Goal: Check status: Check status

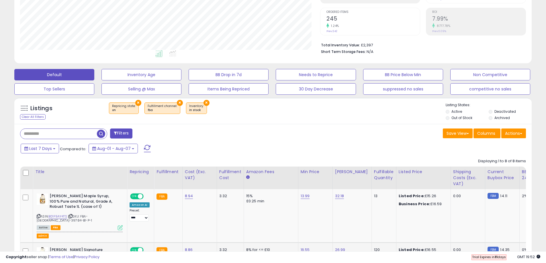
scroll to position [115, 0]
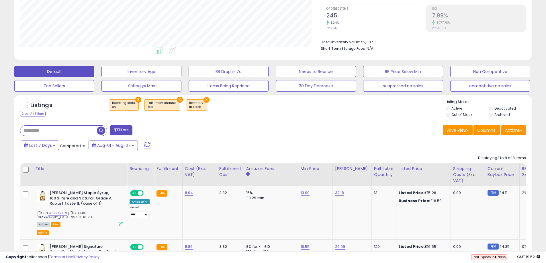
click at [177, 102] on button "×" at bounding box center [180, 100] width 6 height 6
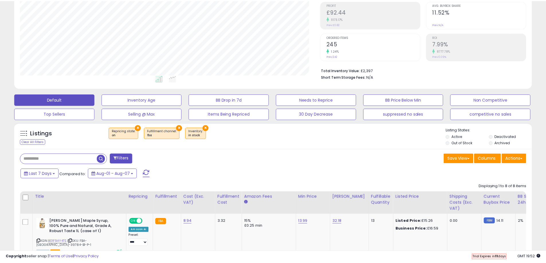
scroll to position [117, 302]
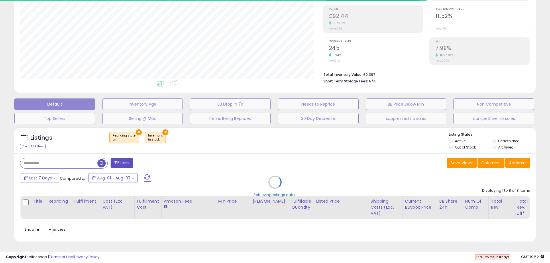
click at [42, 171] on div "Retrieving listings data.." at bounding box center [275, 186] width 530 height 125
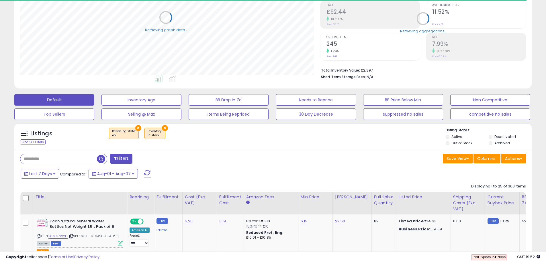
scroll to position [286292, 286109]
click at [43, 171] on span "Last 7 Days" at bounding box center [40, 174] width 23 height 6
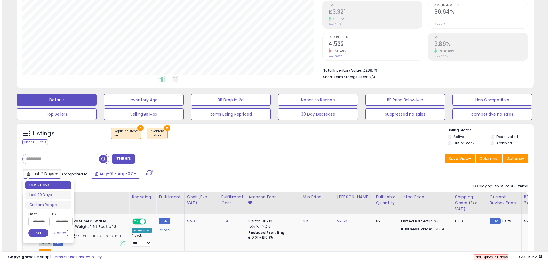
scroll to position [117, 300]
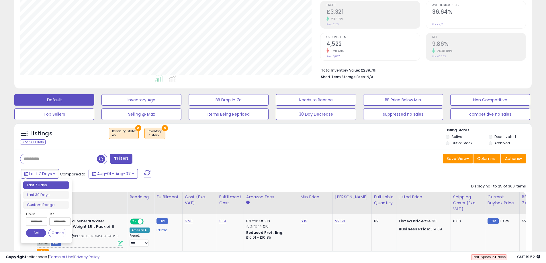
click at [40, 221] on input "**********" at bounding box center [36, 221] width 21 height 9
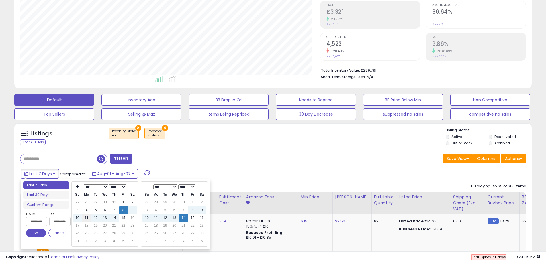
click at [87, 218] on td "11" at bounding box center [86, 218] width 9 height 8
type input "**********"
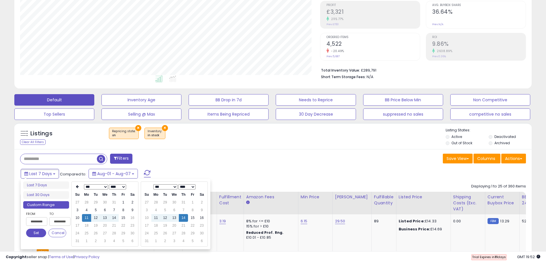
click at [42, 233] on button "Set" at bounding box center [36, 233] width 20 height 9
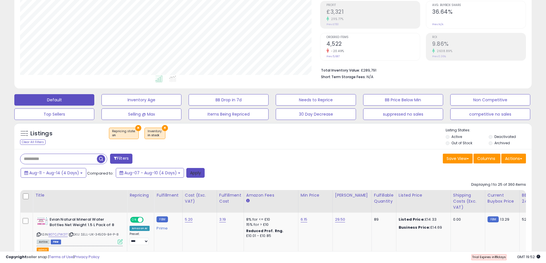
click at [192, 176] on button "Apply" at bounding box center [195, 173] width 18 height 10
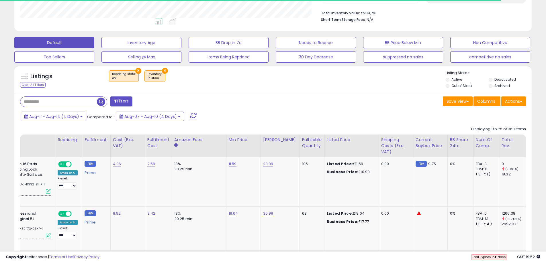
scroll to position [0, 68]
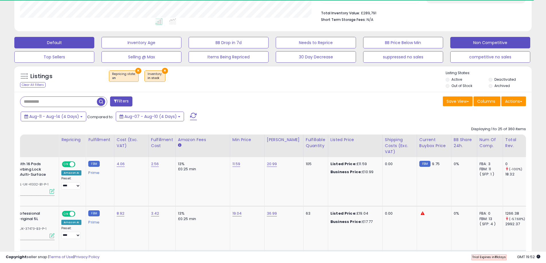
click at [181, 46] on button "Non Competitive" at bounding box center [141, 42] width 80 height 11
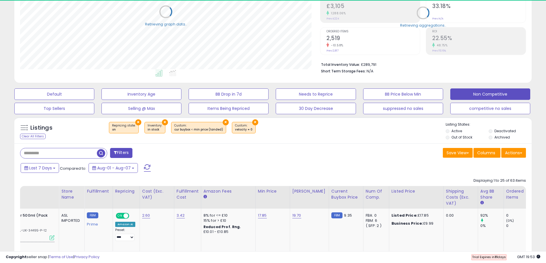
scroll to position [0, 0]
